Goal: Navigation & Orientation: Find specific page/section

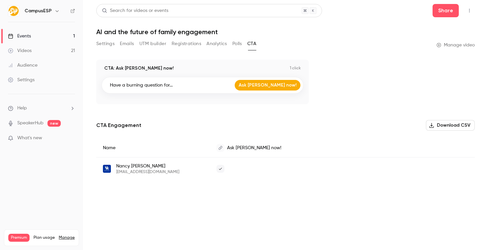
click at [102, 46] on button "Settings" at bounding box center [105, 44] width 18 height 11
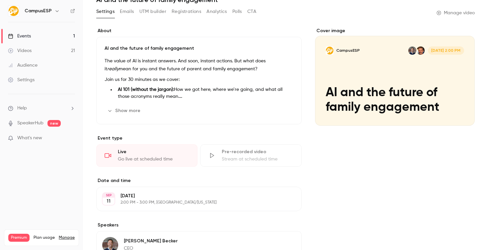
scroll to position [30, 0]
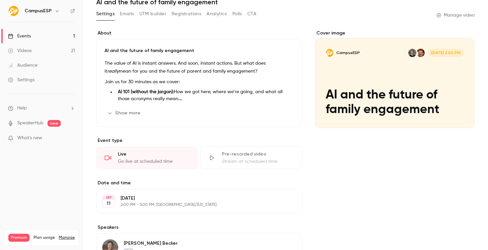
click at [46, 37] on link "Events 1" at bounding box center [41, 36] width 83 height 15
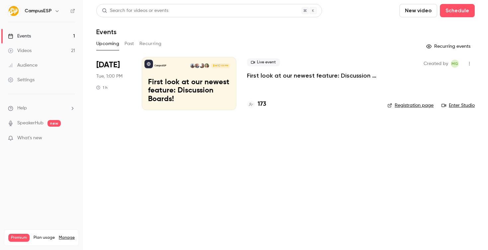
click at [132, 44] on button "Past" at bounding box center [129, 44] width 10 height 11
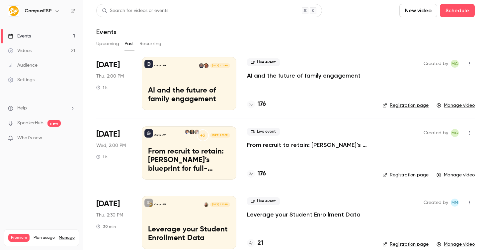
click at [108, 41] on button "Upcoming" at bounding box center [107, 44] width 23 height 11
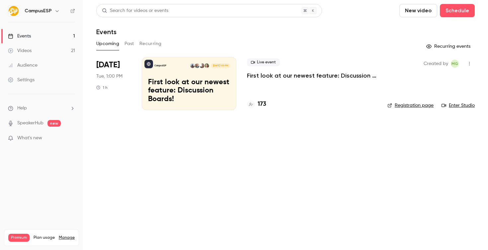
click at [125, 45] on button "Past" at bounding box center [129, 44] width 10 height 11
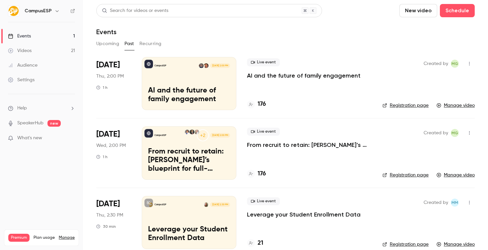
click at [311, 73] on p "AI and the future of family engagement" at bounding box center [304, 76] width 114 height 8
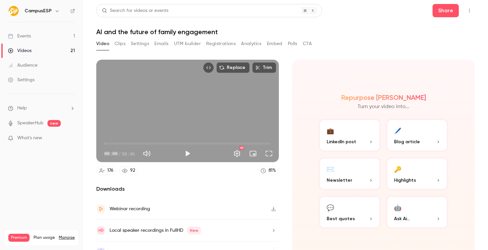
scroll to position [13, 0]
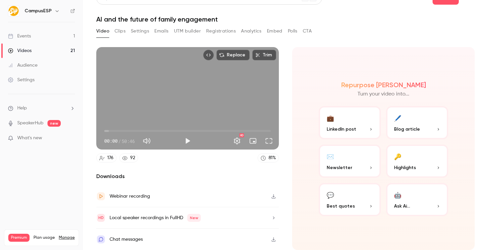
click at [271, 198] on icon "button" at bounding box center [273, 196] width 5 height 5
click at [125, 30] on div "Video Clips Settings Emails UTM builder Registrations Analytics Embed Polls CTA" at bounding box center [203, 31] width 215 height 11
click at [121, 30] on button "Clips" at bounding box center [120, 31] width 11 height 11
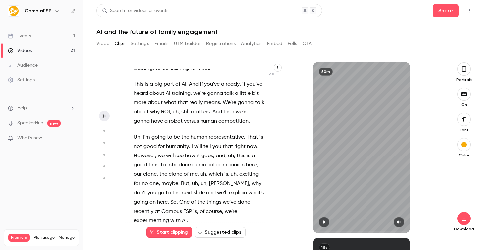
scroll to position [1353, 0]
